Goal: Task Accomplishment & Management: Use online tool/utility

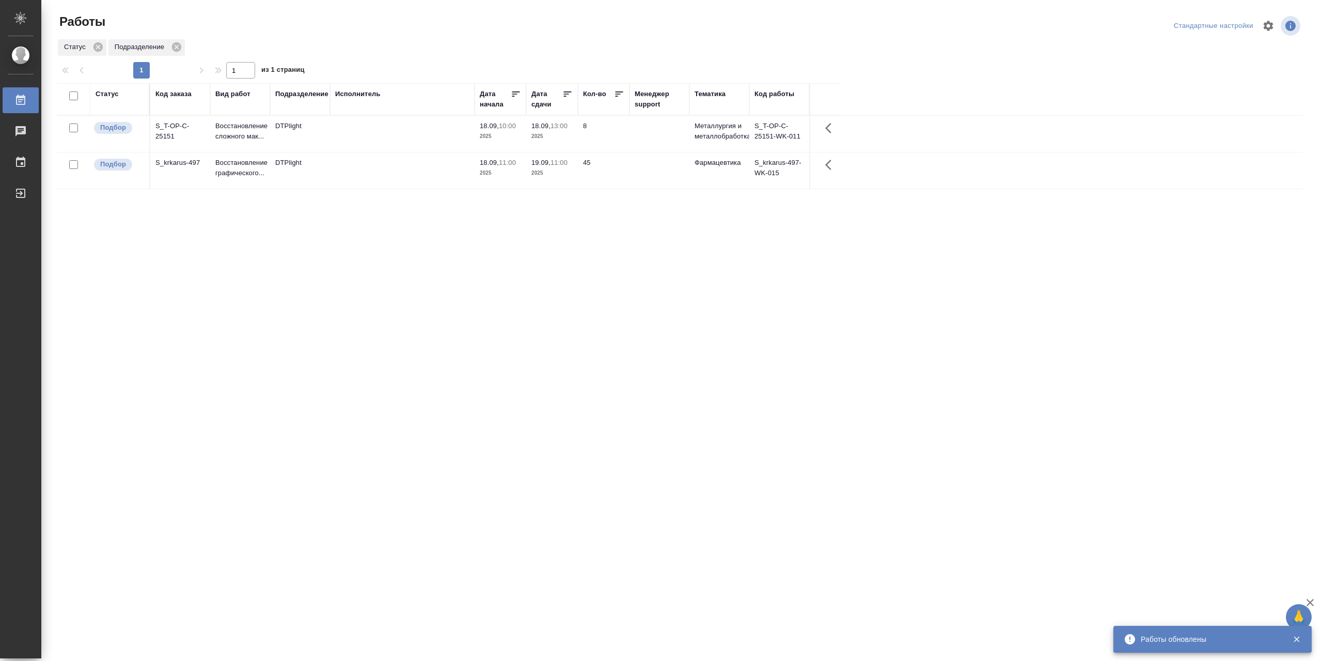
click at [169, 97] on div "Код заказа" at bounding box center [173, 94] width 36 height 10
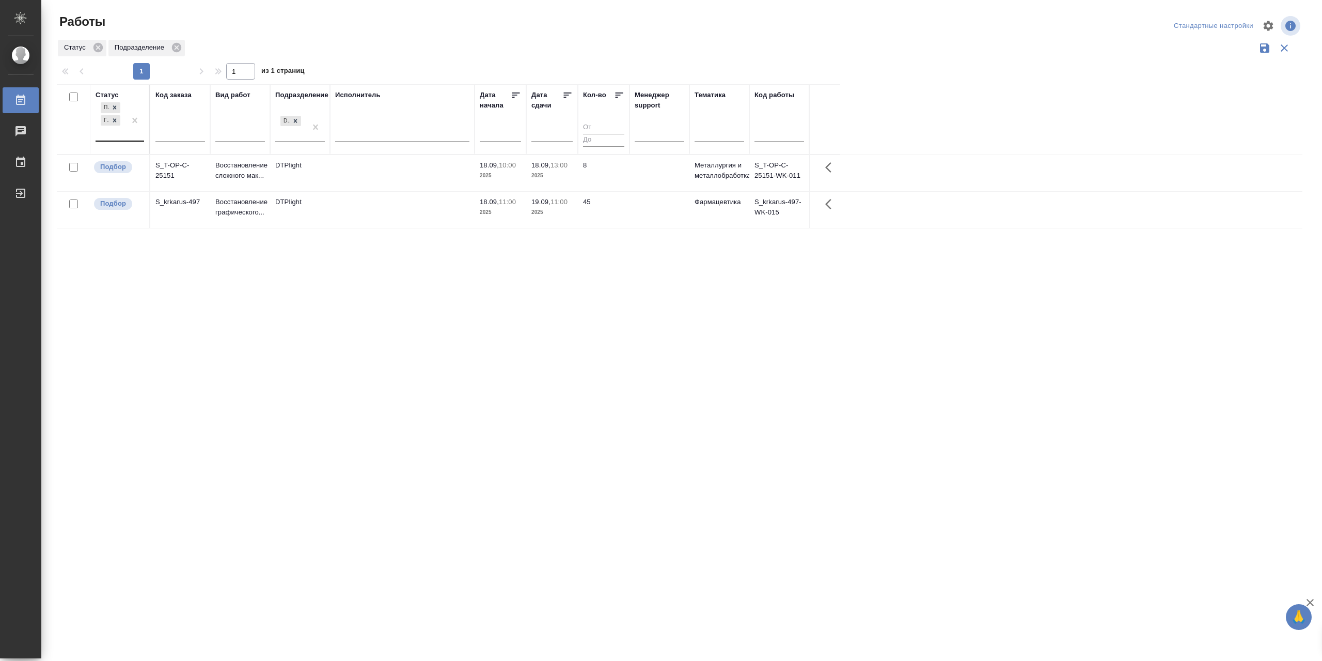
click at [113, 140] on div "Подбор Готов к работе" at bounding box center [111, 120] width 30 height 40
click at [191, 207] on div "В работе" at bounding box center [232, 201] width 155 height 19
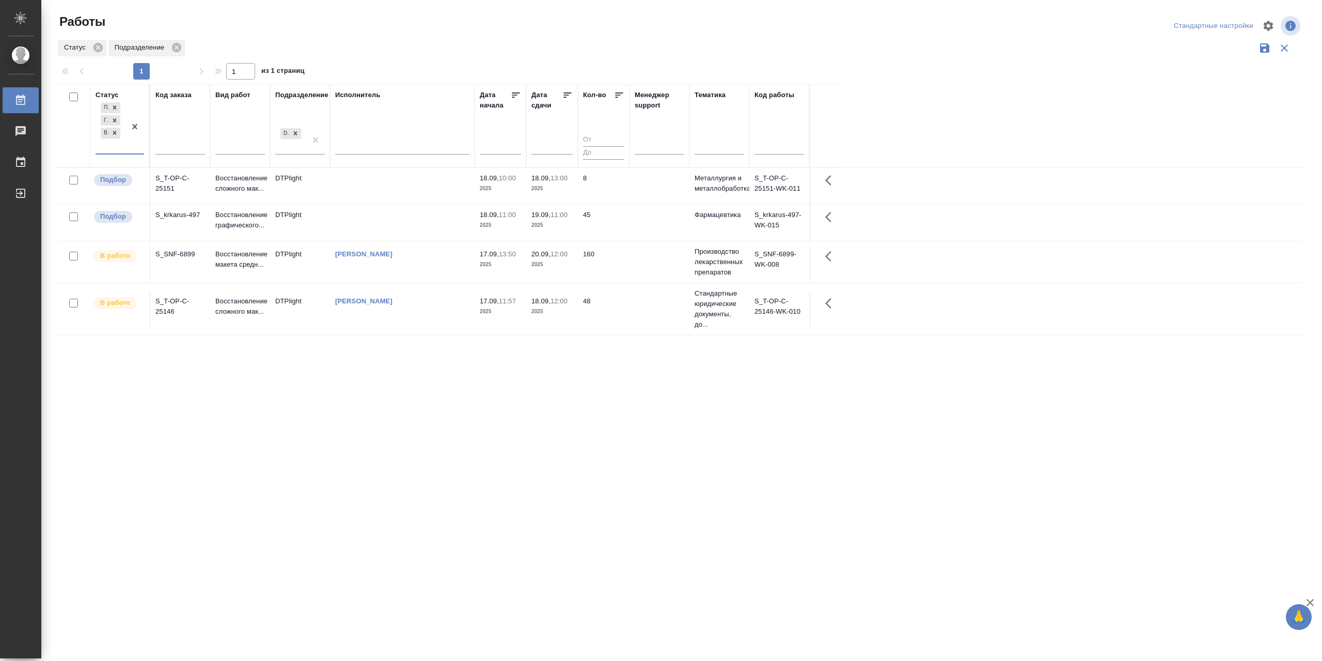
click at [426, 306] on td "[PERSON_NAME]" at bounding box center [402, 309] width 145 height 36
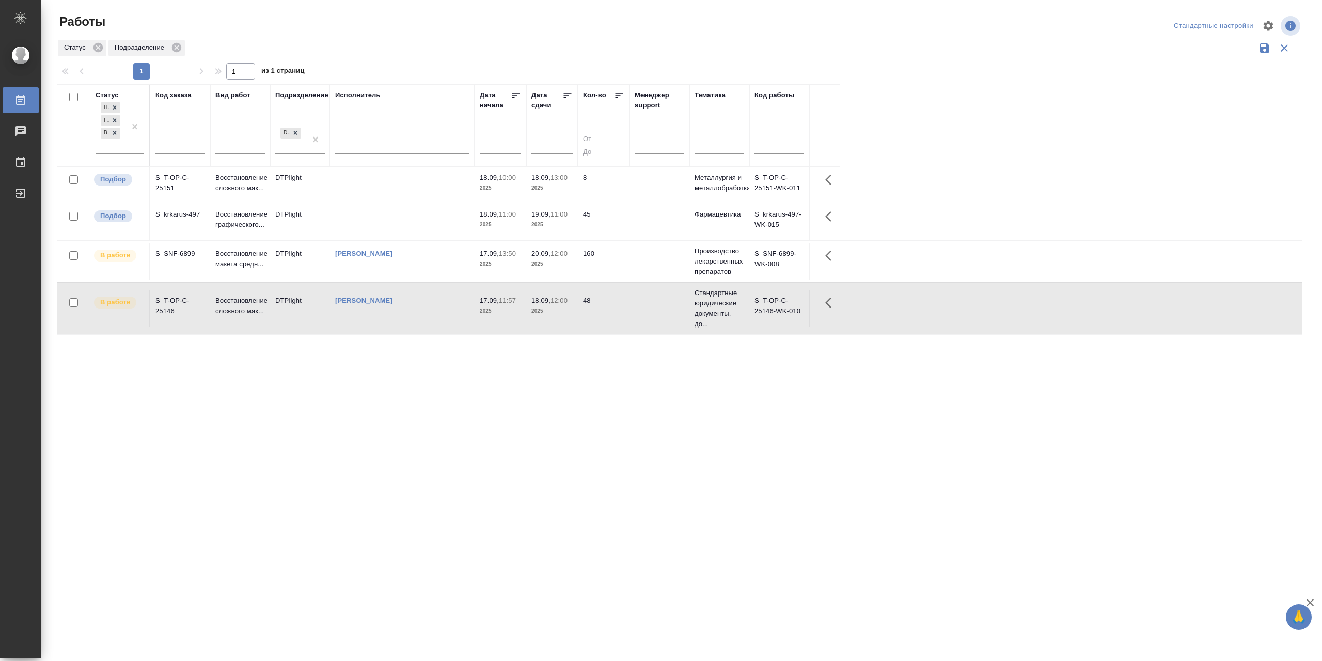
click at [426, 307] on td "[PERSON_NAME]" at bounding box center [402, 308] width 145 height 36
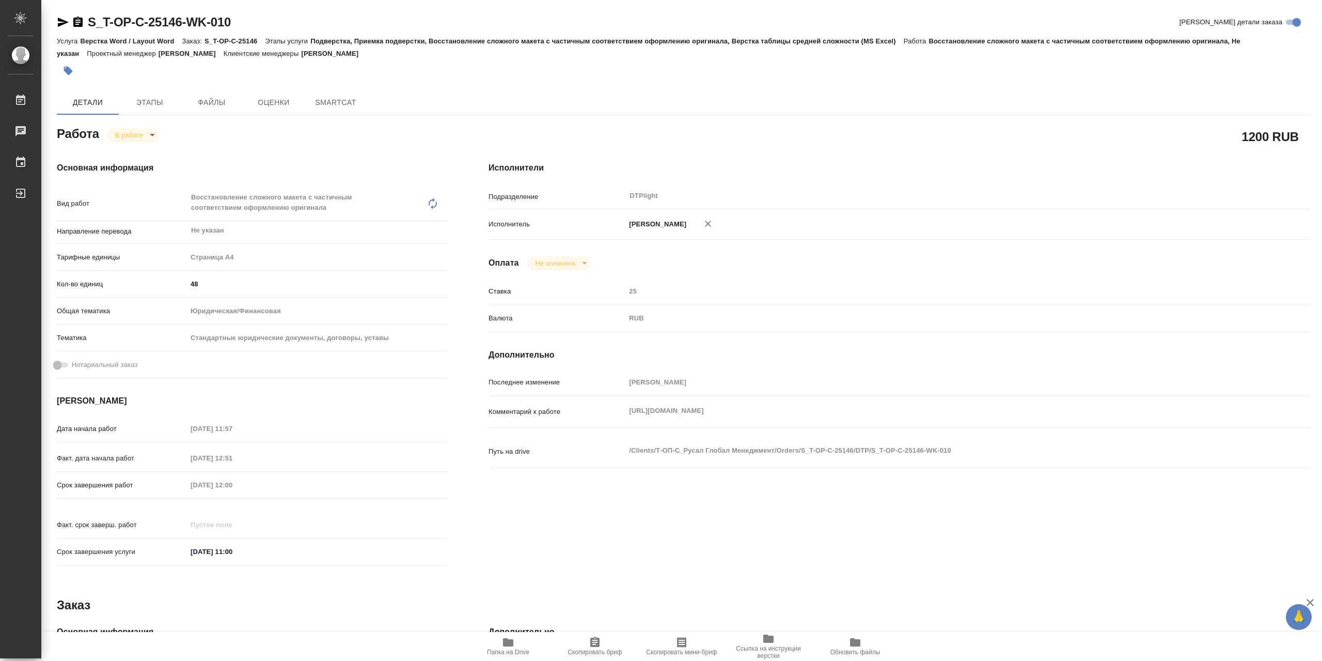
type textarea "x"
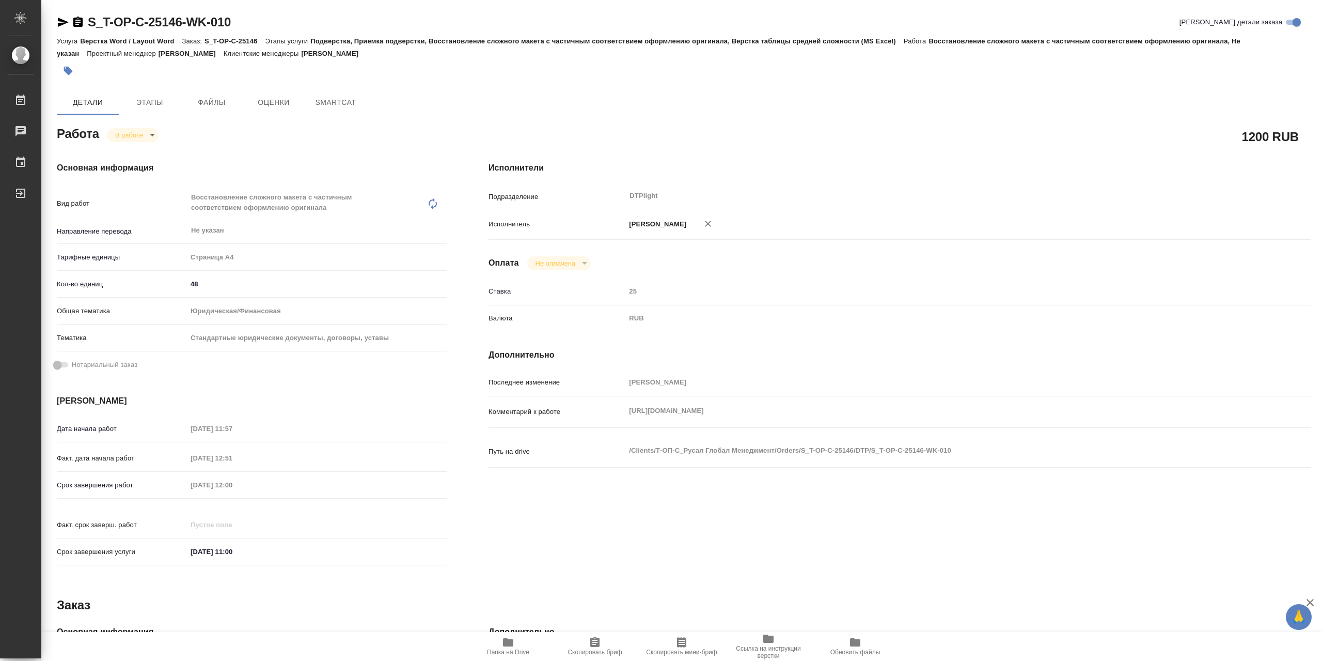
type textarea "x"
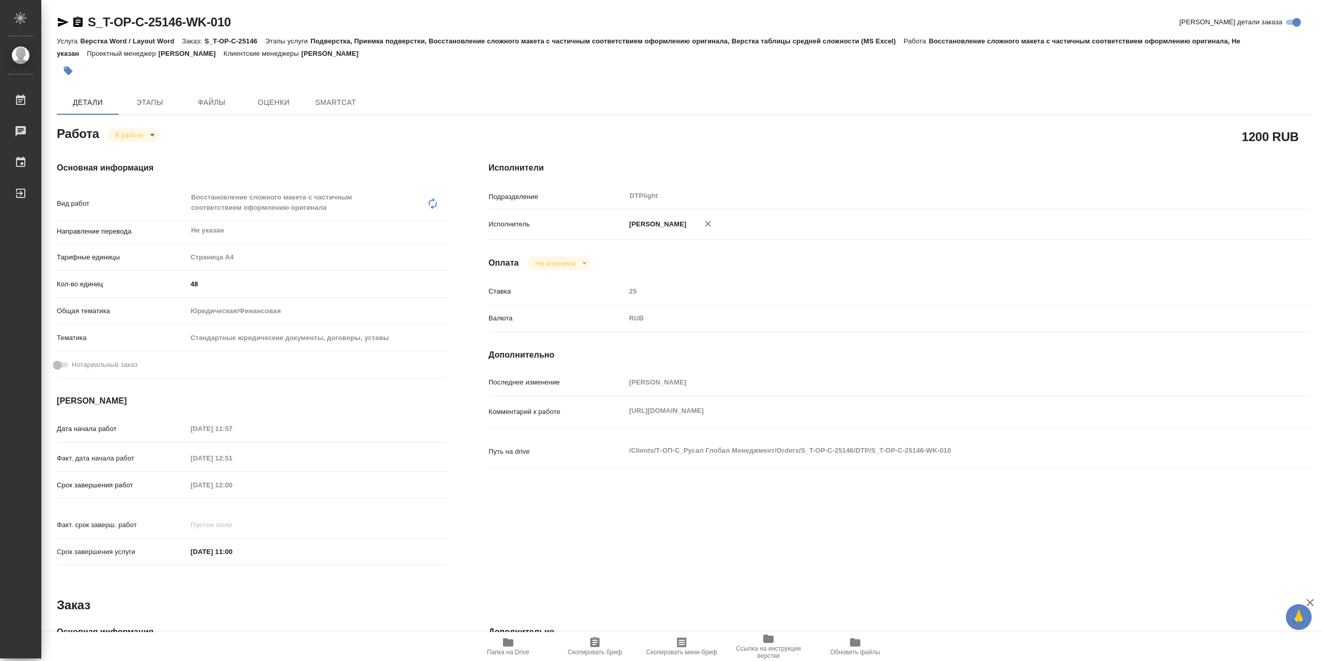
type textarea "x"
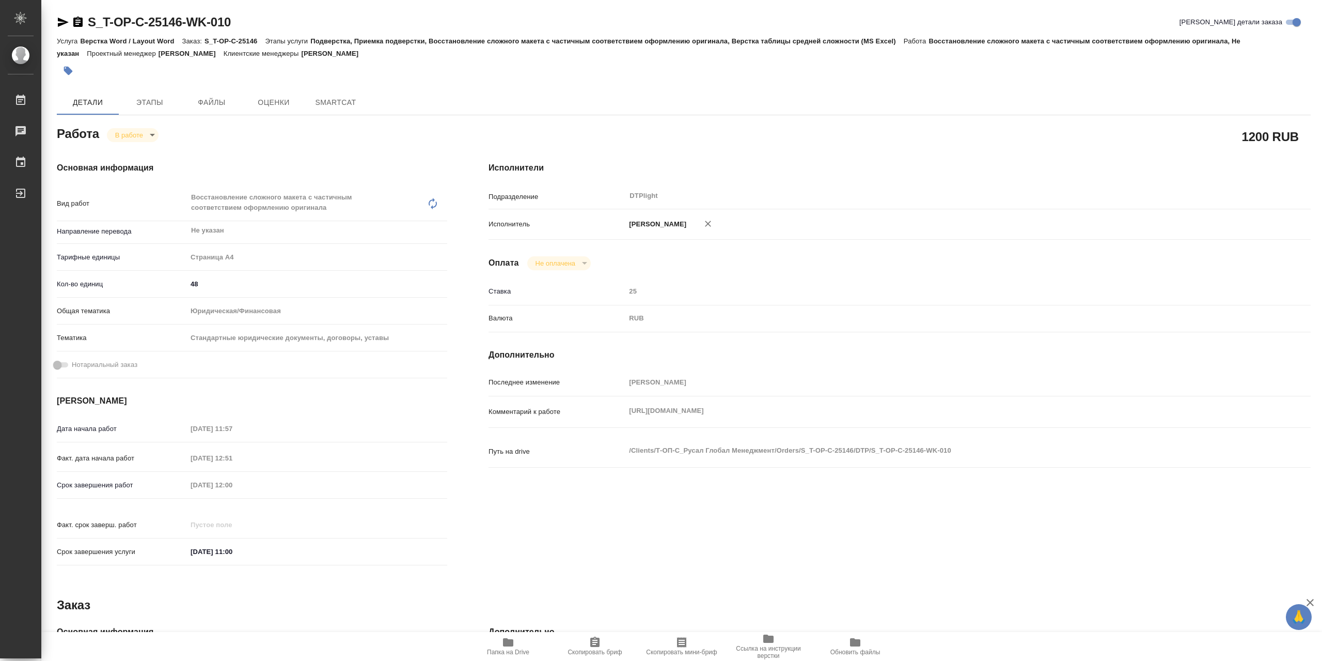
type textarea "x"
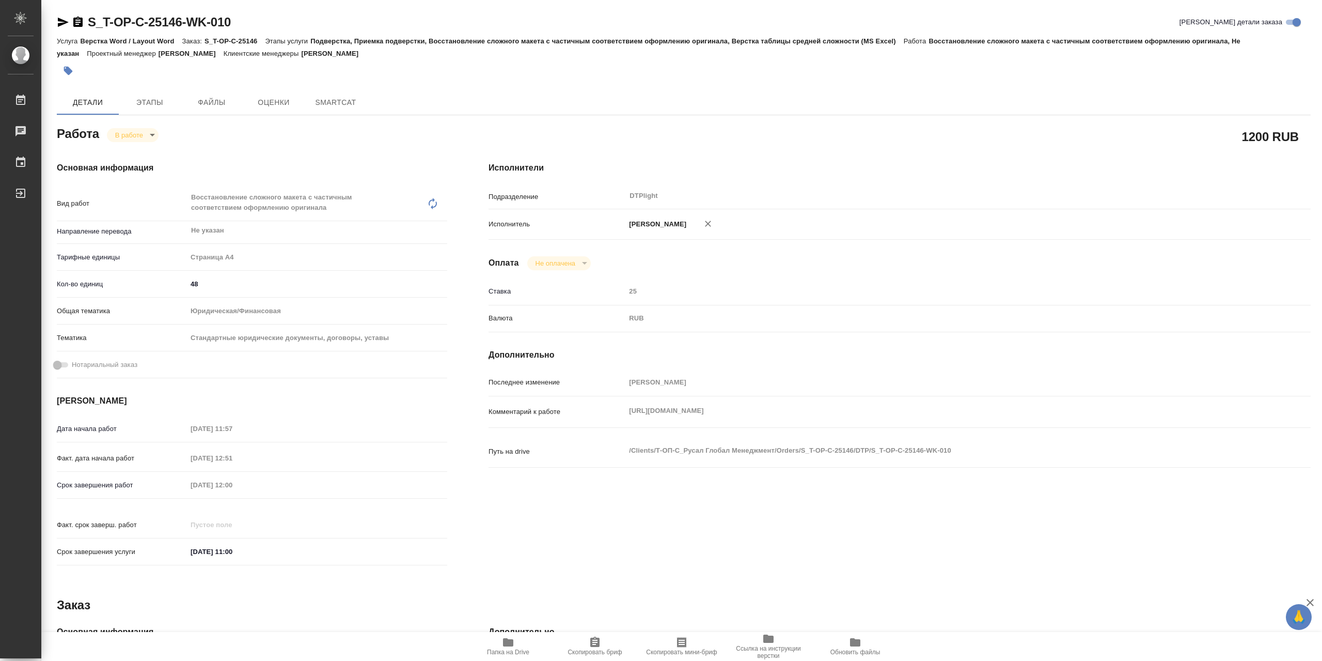
type textarea "x"
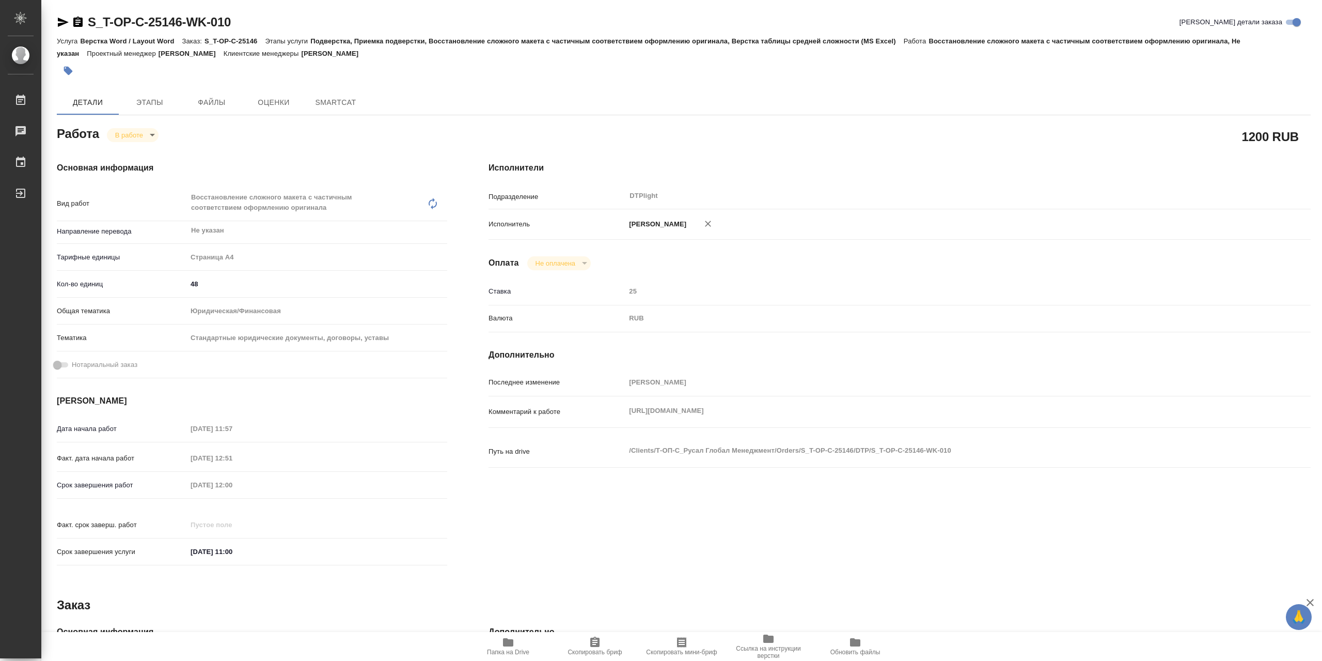
type textarea "x"
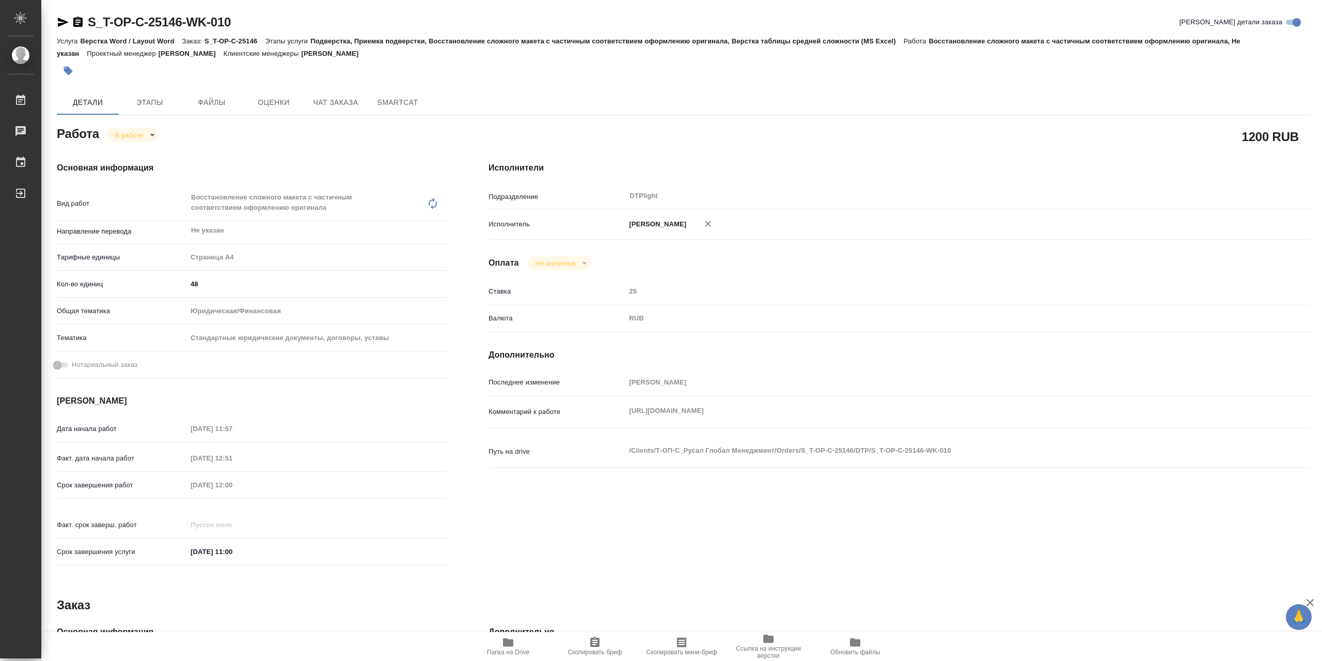
type textarea "x"
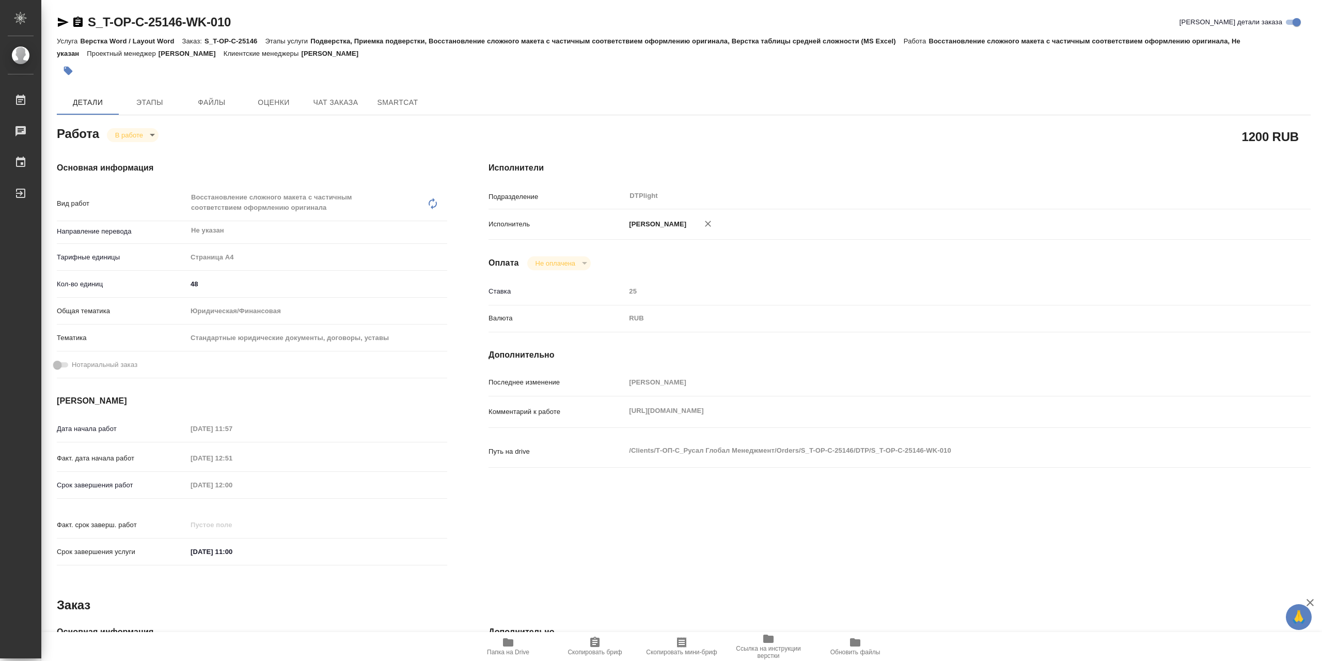
type textarea "x"
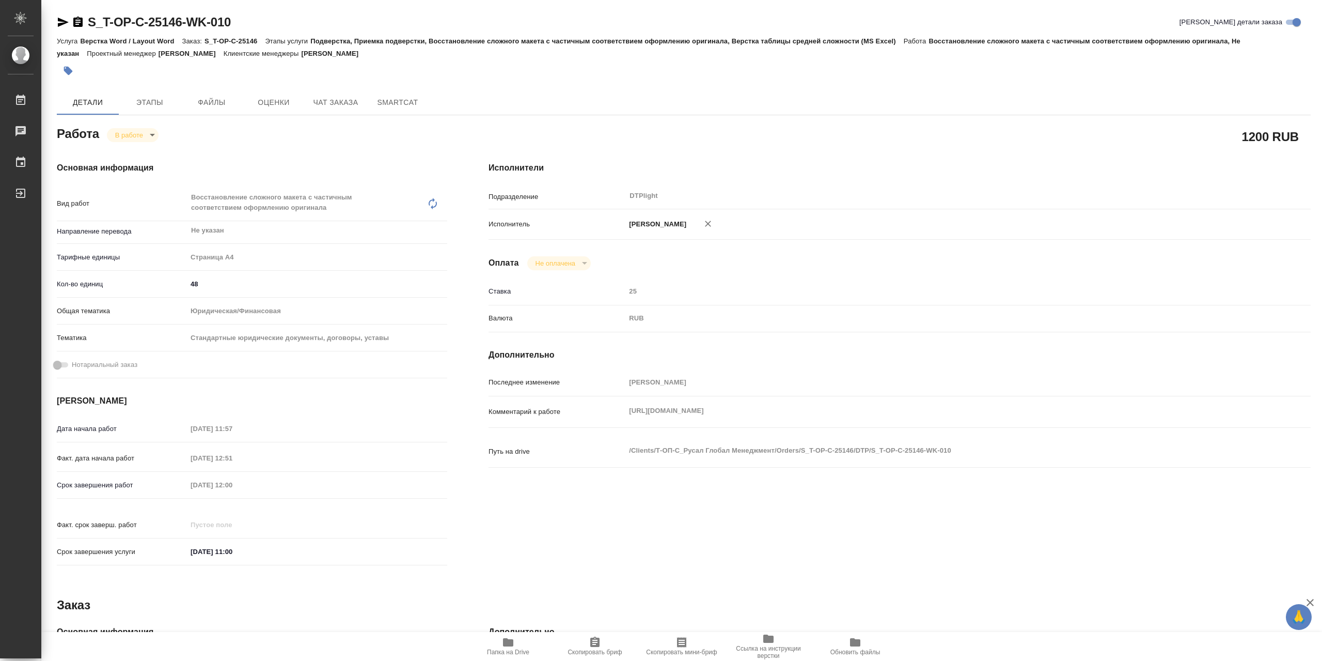
click at [66, 30] on div "S_T-OP-C-25146-WK-010 Кратко детали заказа" at bounding box center [684, 24] width 1254 height 21
click at [66, 24] on icon "button" at bounding box center [63, 22] width 11 height 9
